Goal: Transaction & Acquisition: Purchase product/service

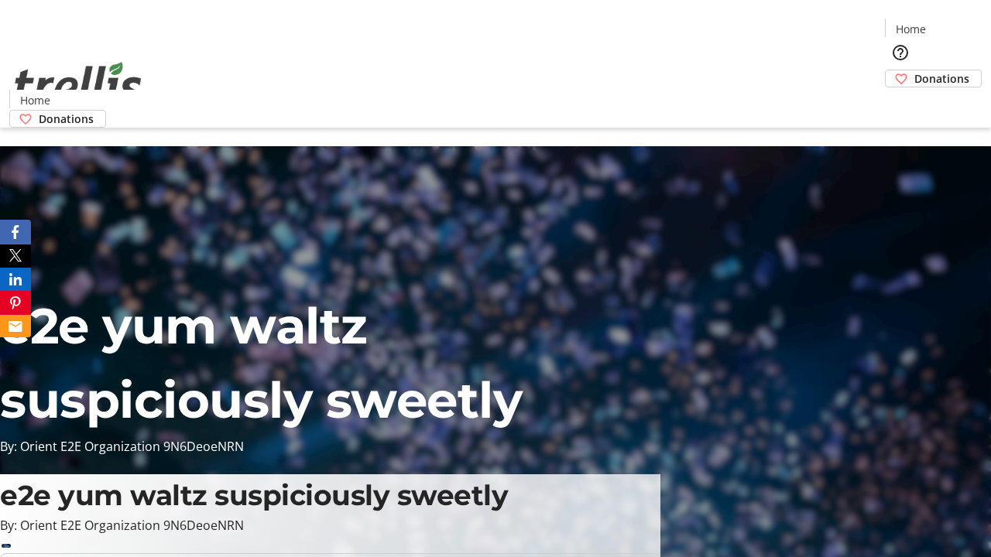
click at [914, 70] on span "Donations" at bounding box center [941, 78] width 55 height 16
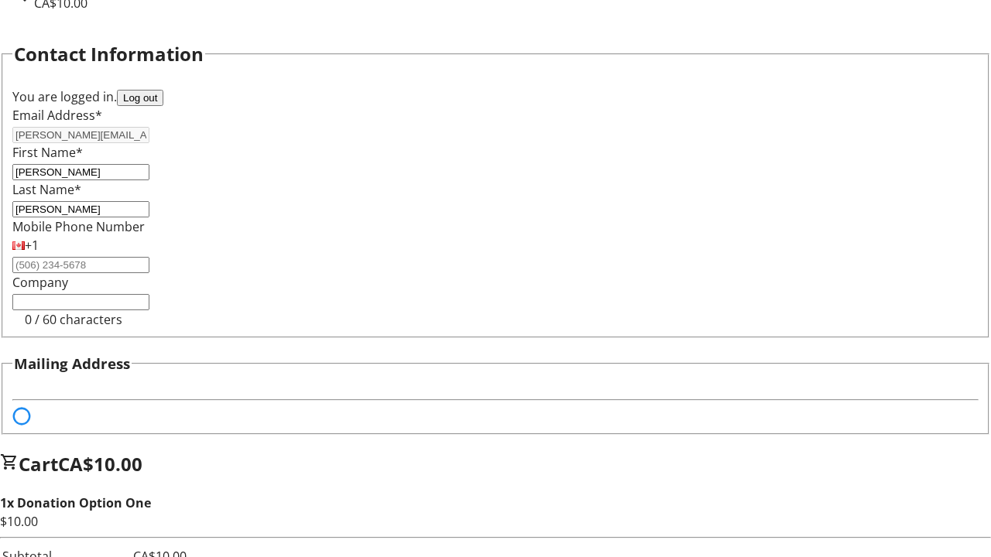
select select "BC"
select select "CA"
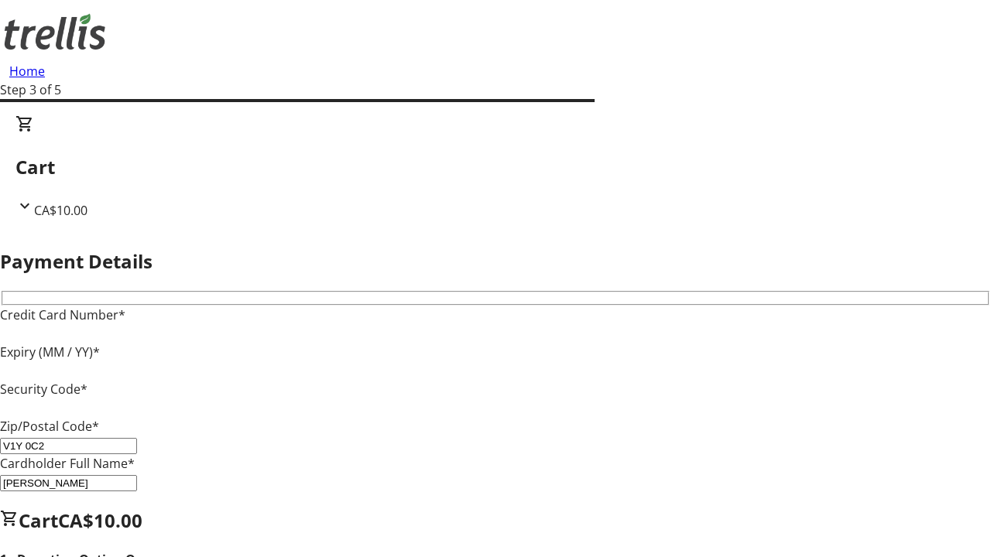
type input "V1Y 0C2"
